Goal: Use online tool/utility: Utilize a website feature to perform a specific function

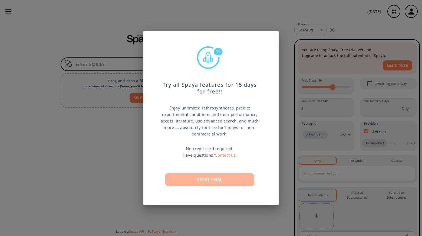
click at [223, 177] on button "Start trial" at bounding box center [209, 179] width 89 height 13
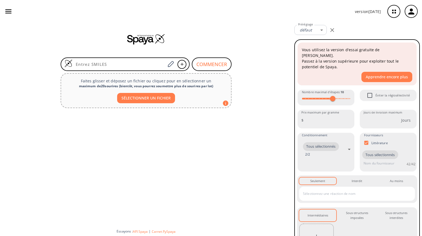
click at [252, 52] on div at bounding box center [146, 39] width 292 height 32
click at [151, 6] on div "version [DATE]" at bounding box center [211, 11] width 422 height 23
click at [135, 96] on font "SÉLECTIONNER UN FICHIER" at bounding box center [146, 97] width 49 height 5
click at [289, 38] on div at bounding box center [146, 39] width 292 height 11
click at [170, 96] on font "SÉLECTIONNER UN FICHIER" at bounding box center [146, 97] width 49 height 5
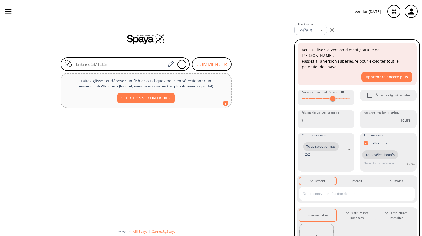
type input "C:\fakepath\gggggggggggggggg.cdxml"
click at [202, 64] on font "COMMENCER" at bounding box center [212, 64] width 31 height 6
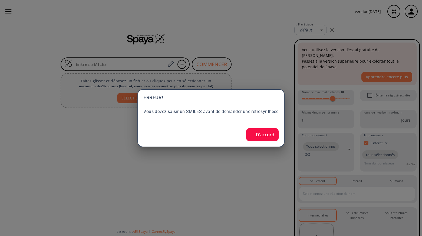
click at [263, 141] on button "D'accord" at bounding box center [262, 134] width 32 height 13
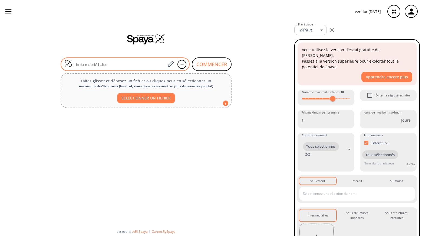
click at [135, 62] on input at bounding box center [119, 63] width 93 height 5
paste input "O=C1C[C@@]2([C@H](O)C1C(C)=O)C[C@H](C)C(O)=C[C@]2(C)C=C"
type input "O=C1C[C@@]2([C@H](O)C1C(C)=O)C[C@H](C)C(O)=C[C@]2(C)C=C"
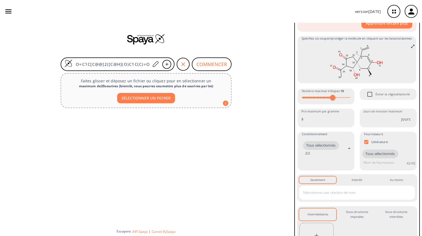
scroll to position [53, 0]
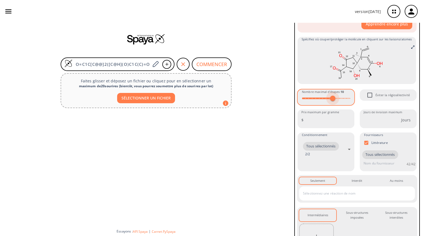
click at [333, 96] on span at bounding box center [332, 98] width 5 height 5
type input "8"
drag, startPoint x: 333, startPoint y: 92, endPoint x: 325, endPoint y: 96, distance: 8.5
click at [325, 96] on span at bounding box center [326, 98] width 5 height 5
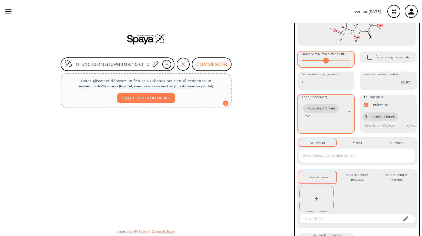
scroll to position [102, 0]
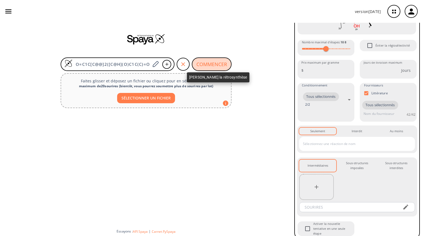
click at [205, 66] on font "COMMENCER" at bounding box center [212, 64] width 31 height 6
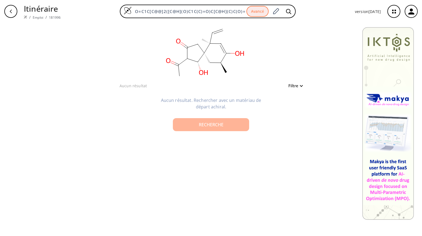
click at [233, 125] on div "Recherche" at bounding box center [211, 124] width 68 height 4
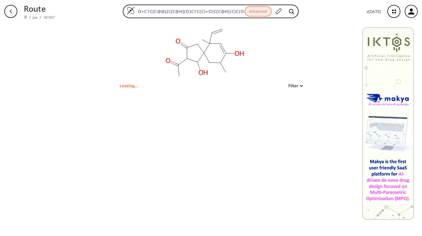
type input "C=CC1(C)C=C(O)C(C)CC12CC(=O)C(C(C)=O)C2O"
